Goal: Navigation & Orientation: Understand site structure

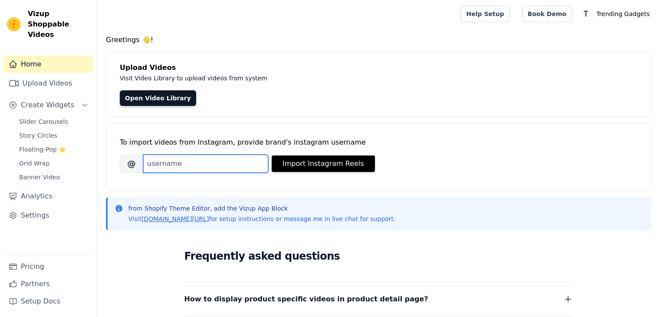
click at [203, 154] on input "Brand's Instagram Username" at bounding box center [205, 163] width 125 height 18
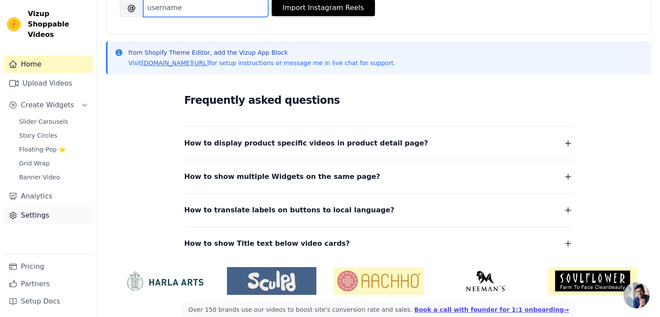
scroll to position [170, 0]
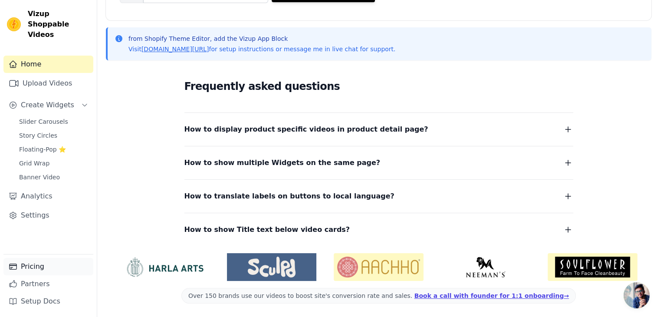
click at [26, 270] on link "Pricing" at bounding box center [48, 266] width 90 height 17
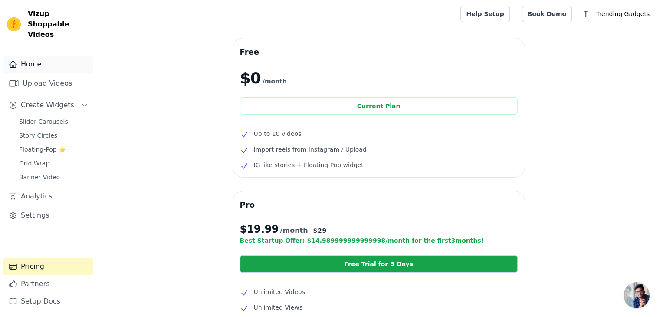
click at [40, 57] on link "Home" at bounding box center [48, 64] width 90 height 17
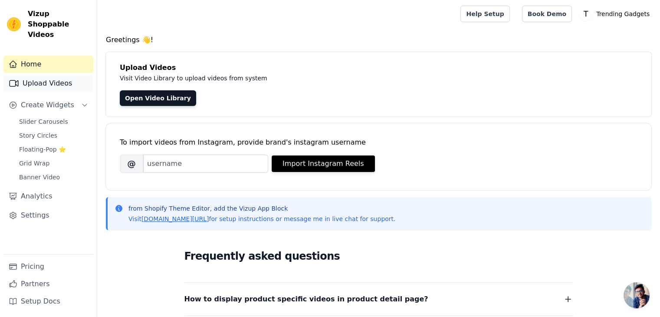
click at [79, 75] on link "Upload Videos" at bounding box center [48, 83] width 90 height 17
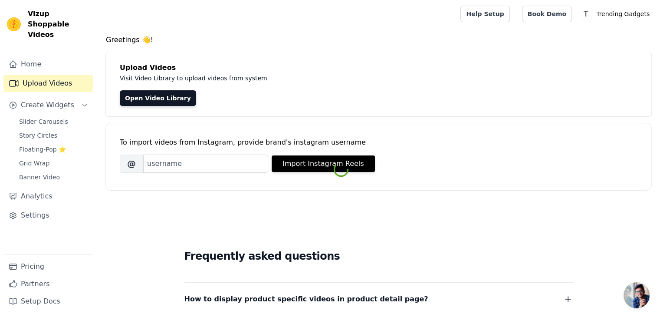
click at [79, 75] on link "Upload Videos" at bounding box center [48, 83] width 90 height 17
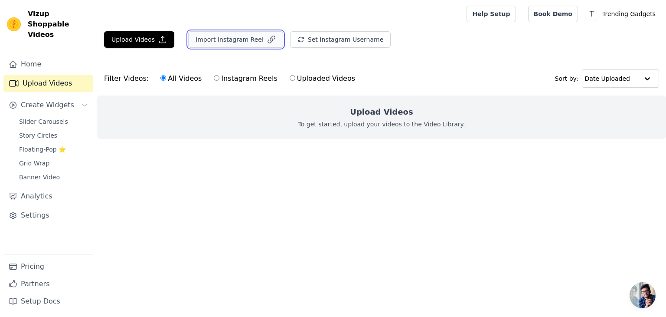
click at [206, 41] on button "Import Instagram Reel" at bounding box center [235, 39] width 95 height 16
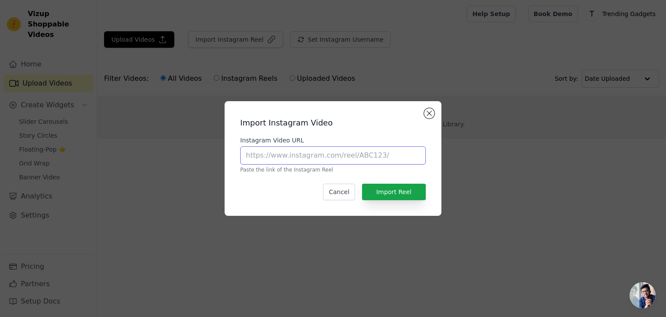
click at [370, 156] on input "Instagram Video URL" at bounding box center [333, 155] width 186 height 18
click at [337, 193] on button "Cancel" at bounding box center [339, 191] width 32 height 16
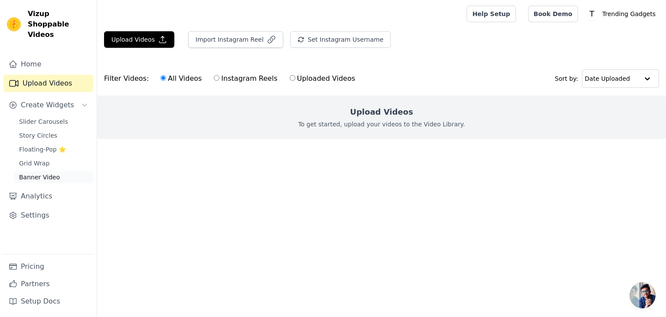
click at [36, 173] on span "Banner Video" at bounding box center [39, 177] width 41 height 9
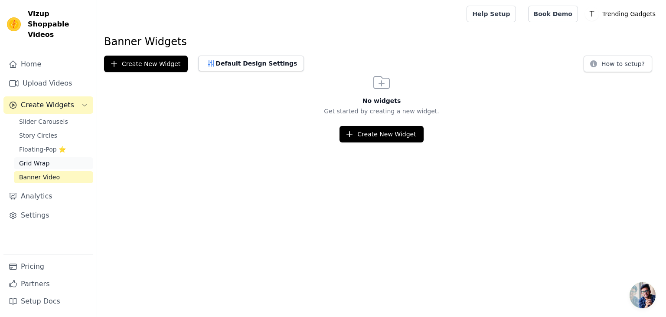
click at [45, 159] on span "Grid Wrap" at bounding box center [34, 163] width 30 height 9
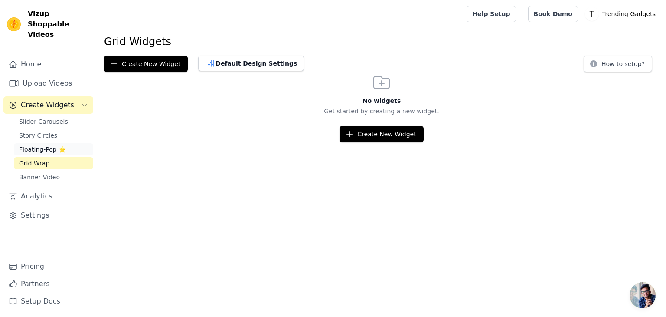
click at [35, 145] on span "Floating-Pop ⭐" at bounding box center [42, 149] width 47 height 9
